Goal: Check status: Check status

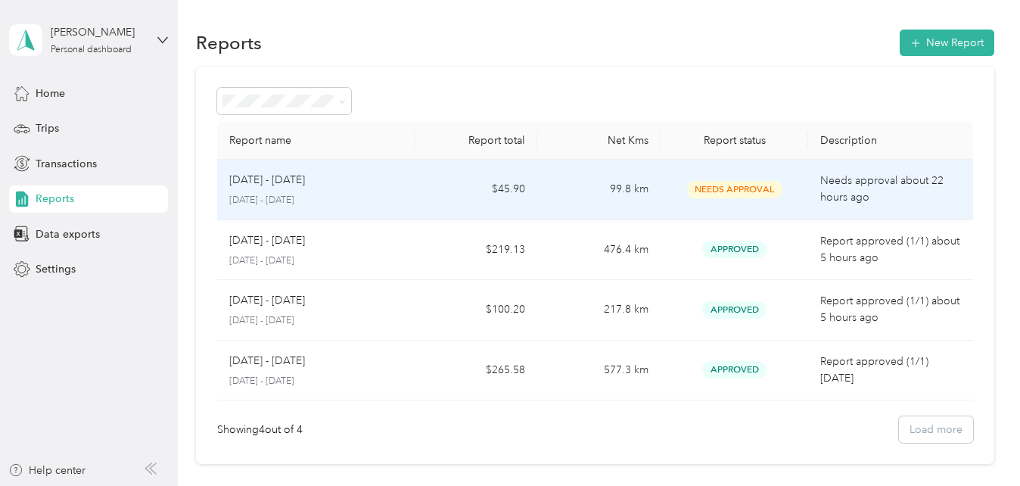
click at [741, 193] on span "Needs Approval" at bounding box center [734, 189] width 95 height 17
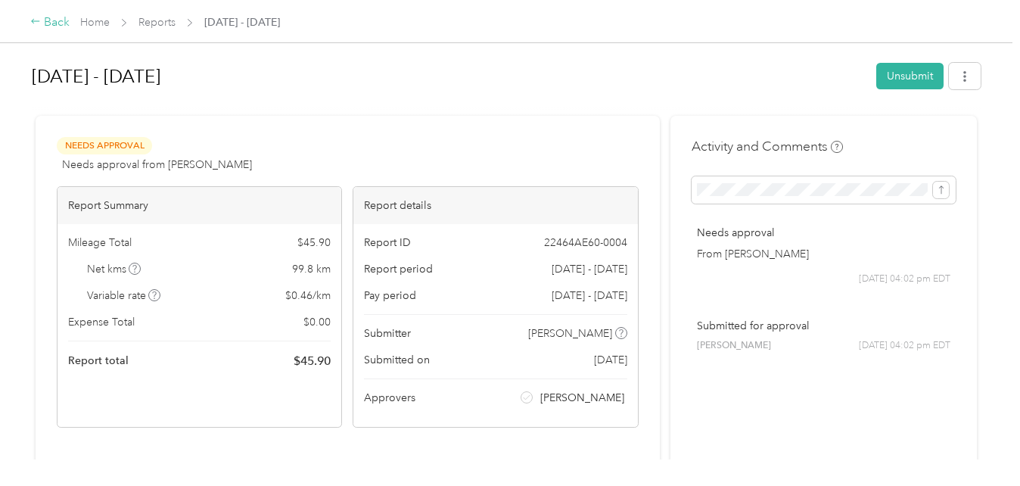
click at [53, 19] on div "Back" at bounding box center [49, 23] width 39 height 18
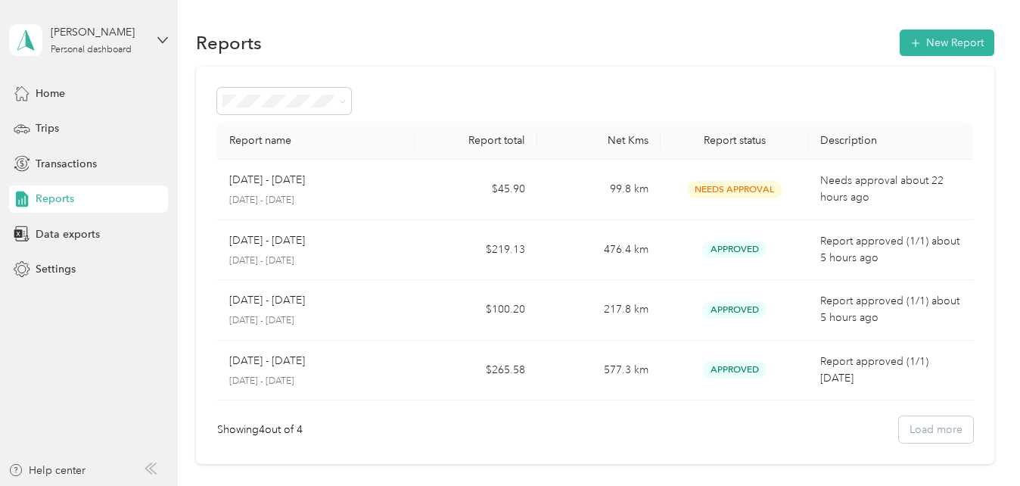
click at [53, 19] on div "[PERSON_NAME] Personal dashboard" at bounding box center [88, 40] width 159 height 53
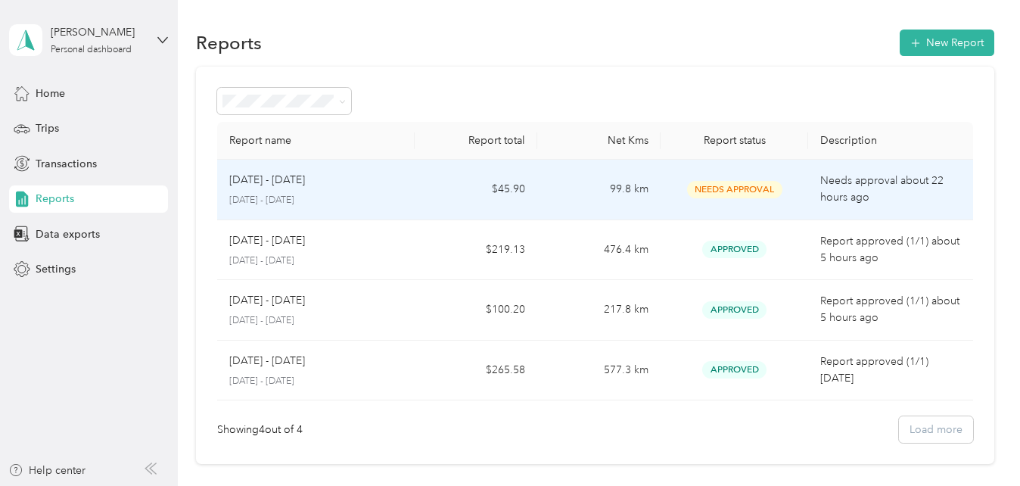
click at [827, 186] on p "Needs approval about 22 hours ago" at bounding box center [890, 189] width 140 height 33
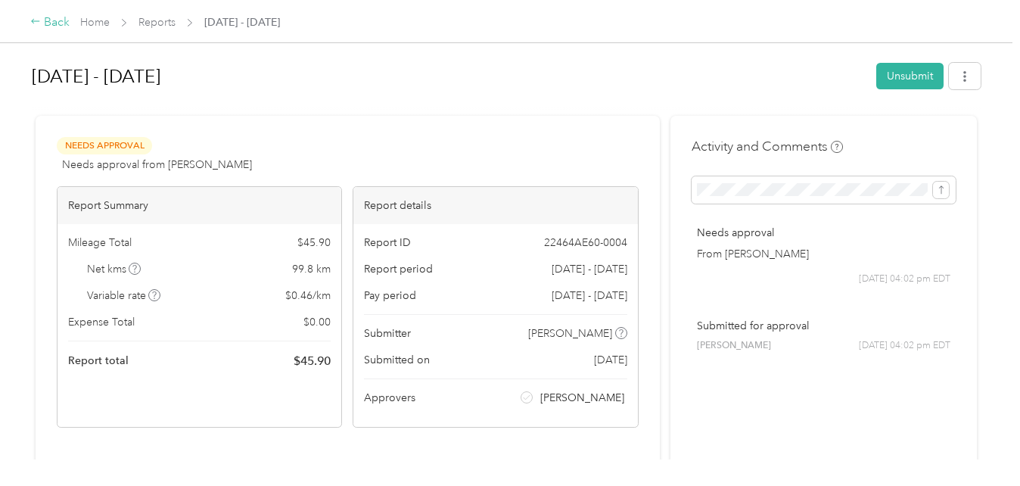
click at [51, 22] on div "Back" at bounding box center [49, 23] width 39 height 18
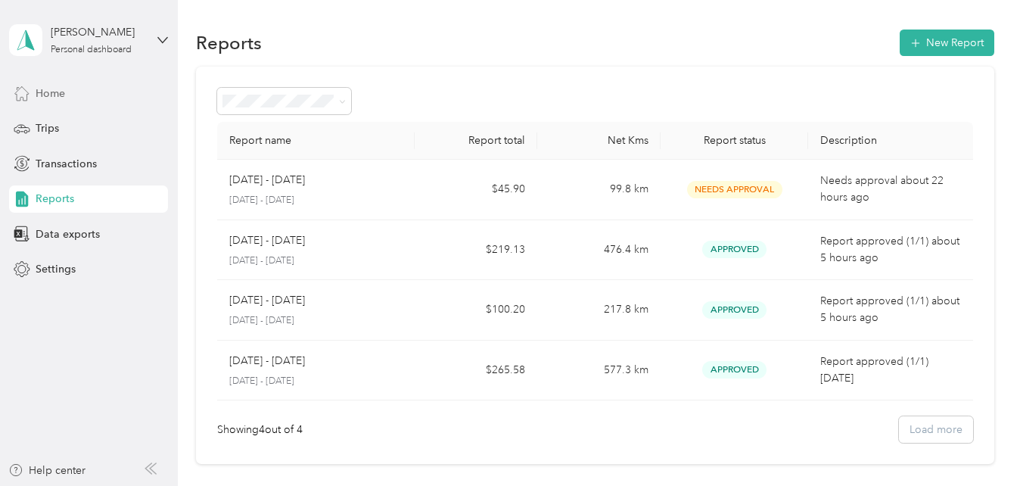
click at [59, 100] on span "Home" at bounding box center [51, 94] width 30 height 16
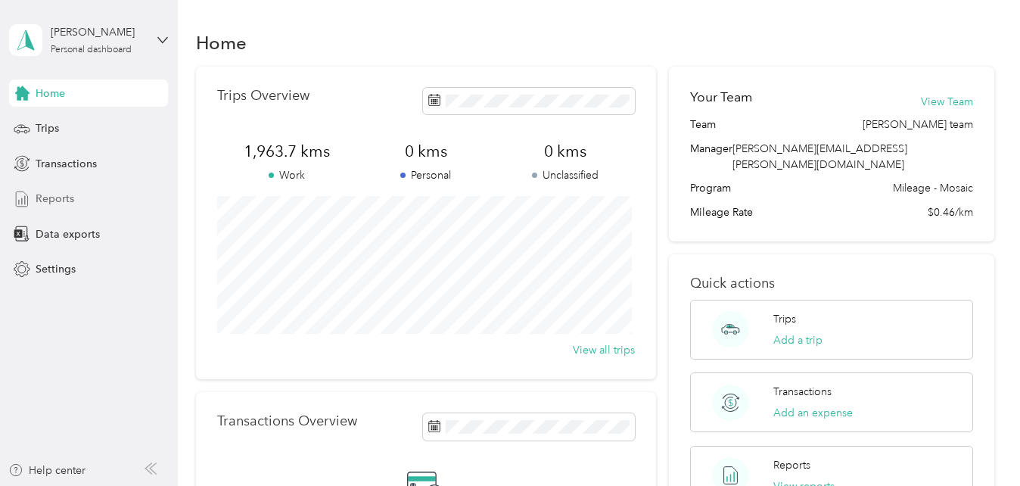
click at [63, 201] on span "Reports" at bounding box center [55, 199] width 39 height 16
